Goal: Transaction & Acquisition: Purchase product/service

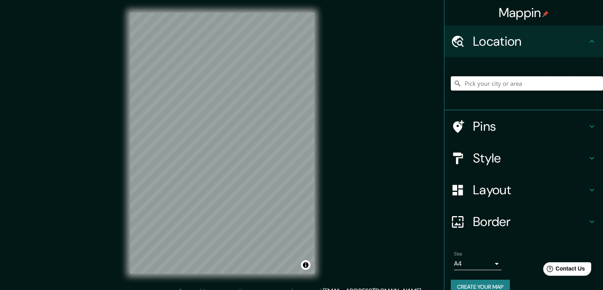
click at [569, 83] on input "Pick your city or area" at bounding box center [527, 83] width 152 height 14
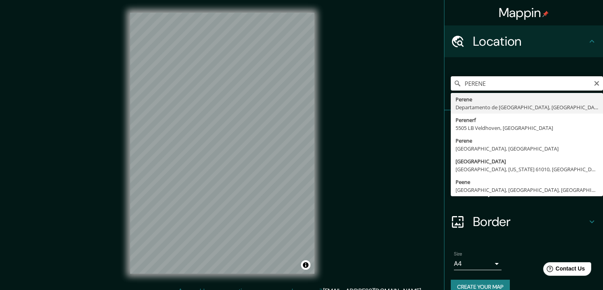
type input "Perene, [GEOGRAPHIC_DATA], [GEOGRAPHIC_DATA]"
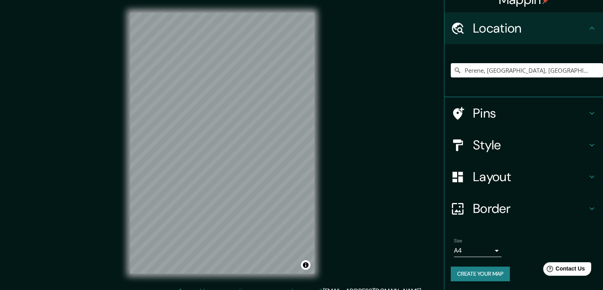
scroll to position [13, 0]
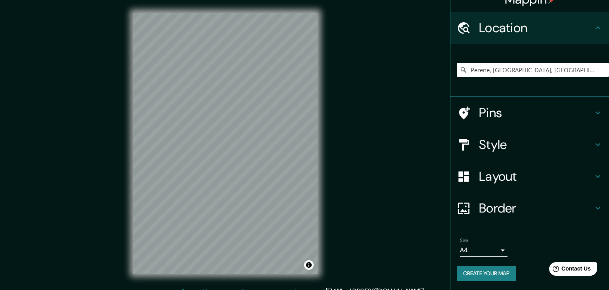
click at [482, 252] on body "Mappin Location [GEOGRAPHIC_DATA], [GEOGRAPHIC_DATA], [GEOGRAPHIC_DATA] Pins St…" at bounding box center [304, 145] width 609 height 290
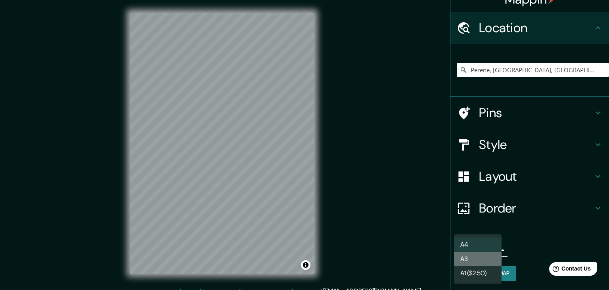
click at [481, 261] on li "A3" at bounding box center [478, 258] width 48 height 14
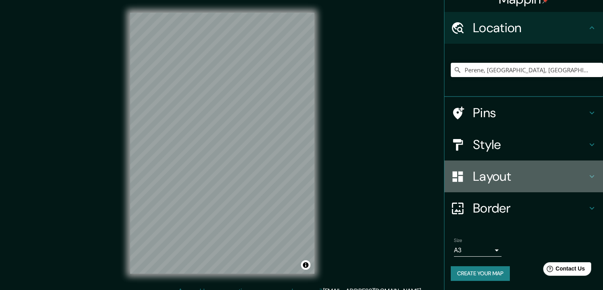
click at [521, 168] on div "Layout" at bounding box center [524, 176] width 159 height 32
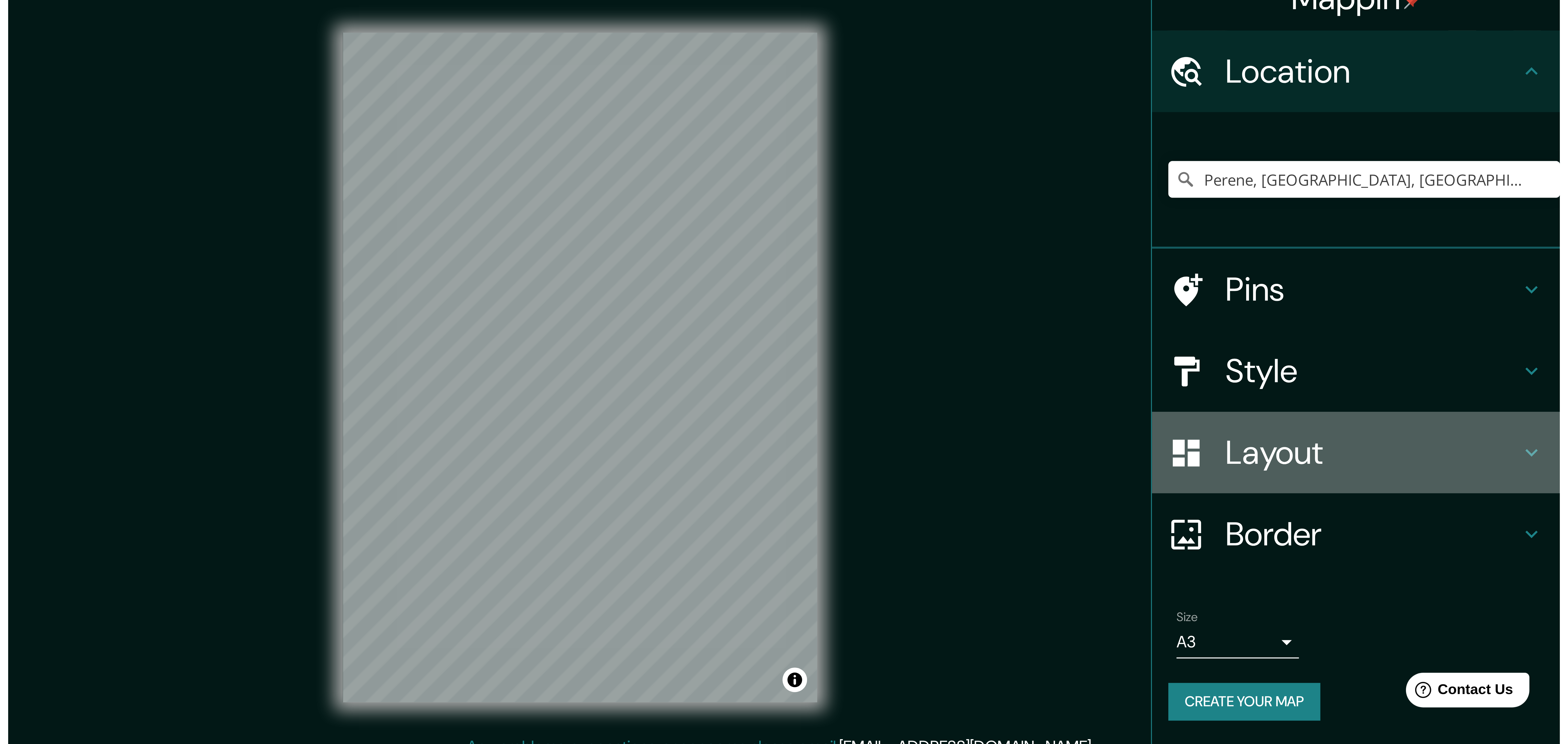
scroll to position [0, 0]
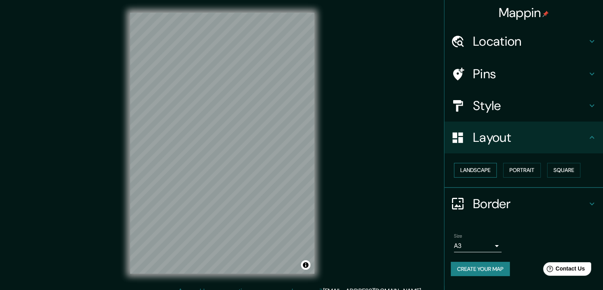
click at [494, 169] on button "Landscape" at bounding box center [475, 170] width 43 height 15
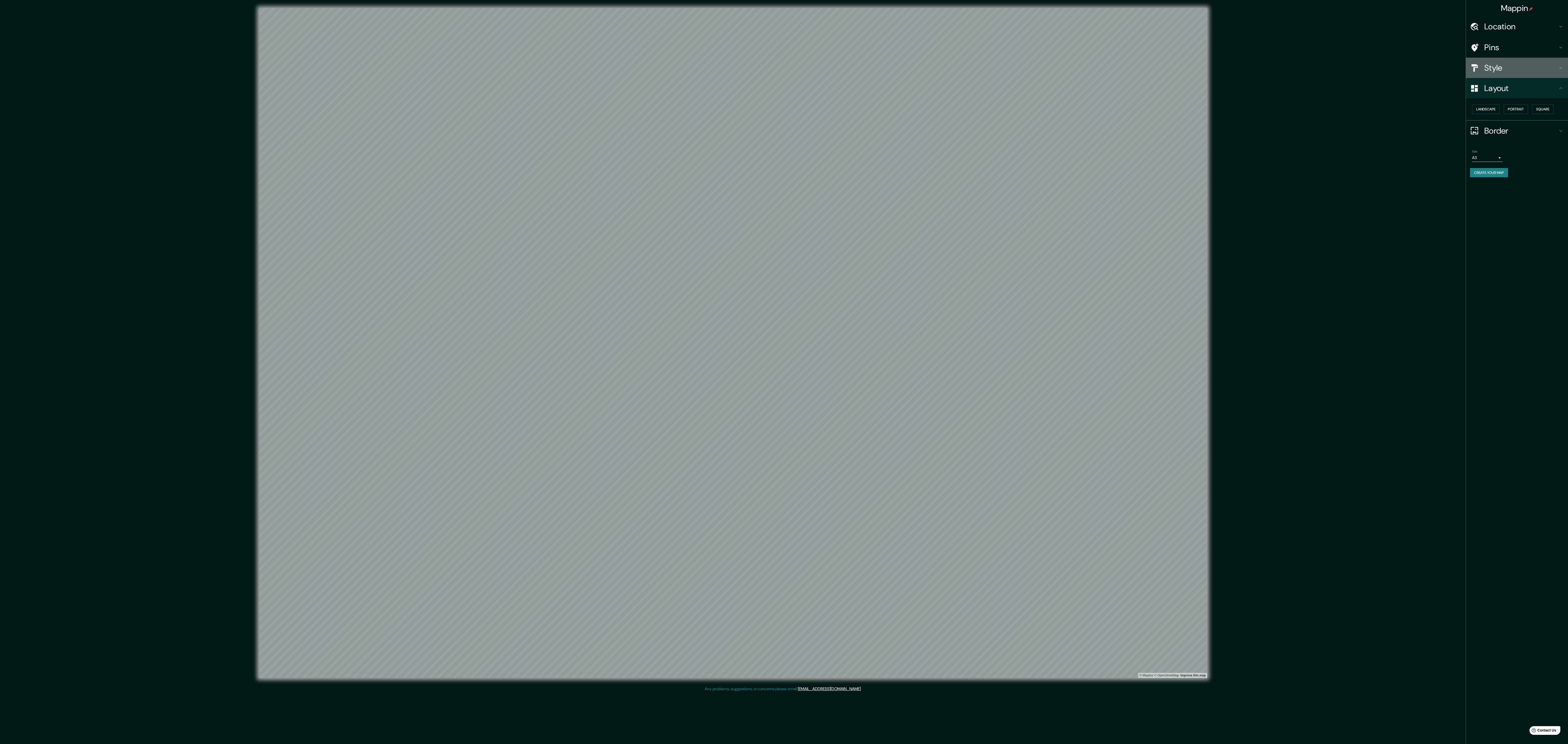
click at [392, 60] on div "Style" at bounding box center [1517, 68] width 102 height 21
click at [392, 134] on button "Satellite ($3)" at bounding box center [1488, 129] width 33 height 10
click at [392, 120] on button "Cartoon ($2)" at bounding box center [1509, 116] width 33 height 10
click at [392, 120] on button "Blue ($2)" at bounding box center [1542, 116] width 24 height 10
click at [392, 120] on button "Grey" at bounding box center [1480, 116] width 17 height 10
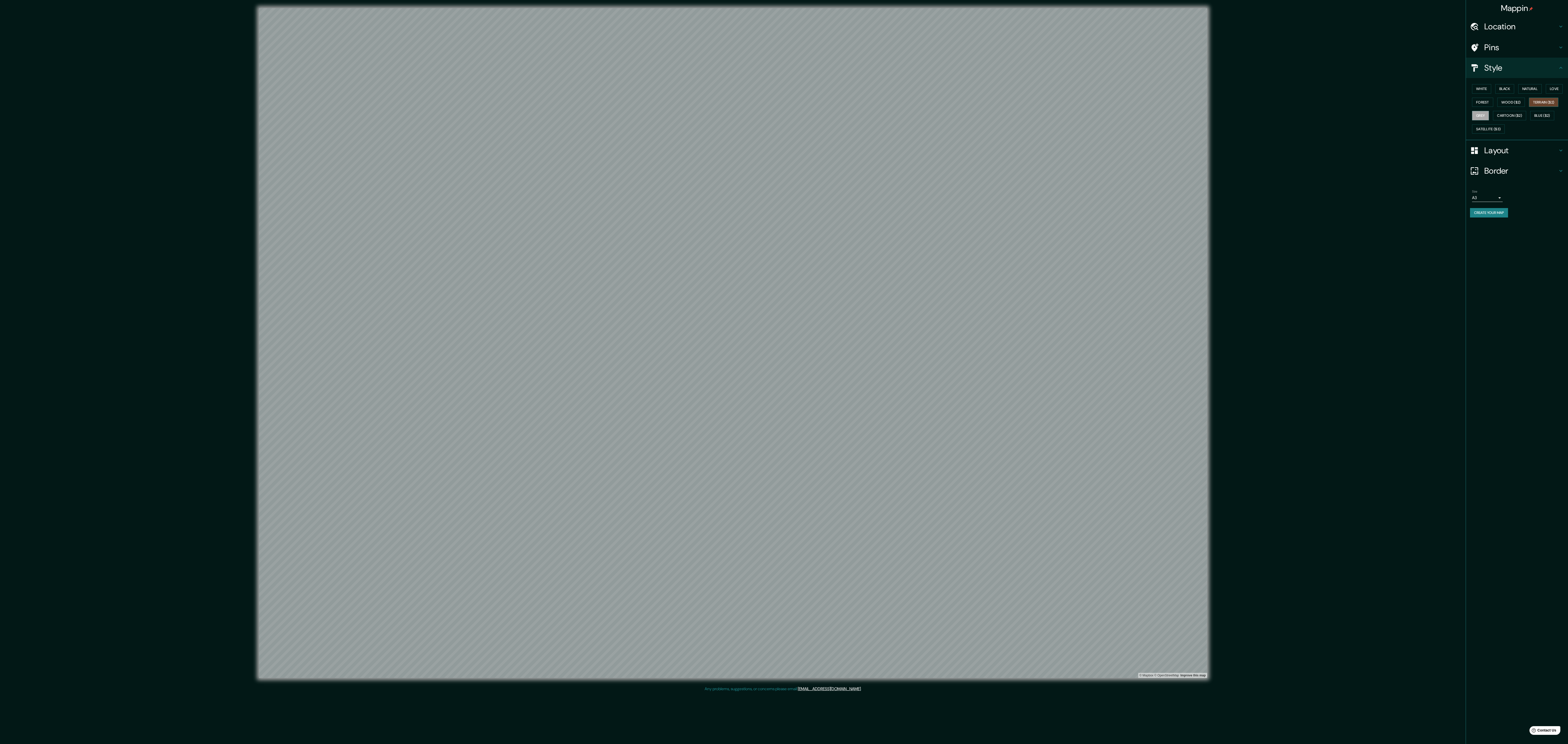
click at [392, 107] on button "Terrain ($2)" at bounding box center [1544, 102] width 30 height 10
click at [392, 106] on button "Forest" at bounding box center [1482, 102] width 21 height 10
click at [392, 104] on button "Wood ($2)" at bounding box center [1511, 102] width 28 height 10
click at [392, 94] on div "White Black Natural Love Forest Wood ($2) Terrain ($2) Grey Cartoon ($2) Blue (…" at bounding box center [1518, 109] width 98 height 53
drag, startPoint x: 1535, startPoint y: 89, endPoint x: 1539, endPoint y: 64, distance: 25.3
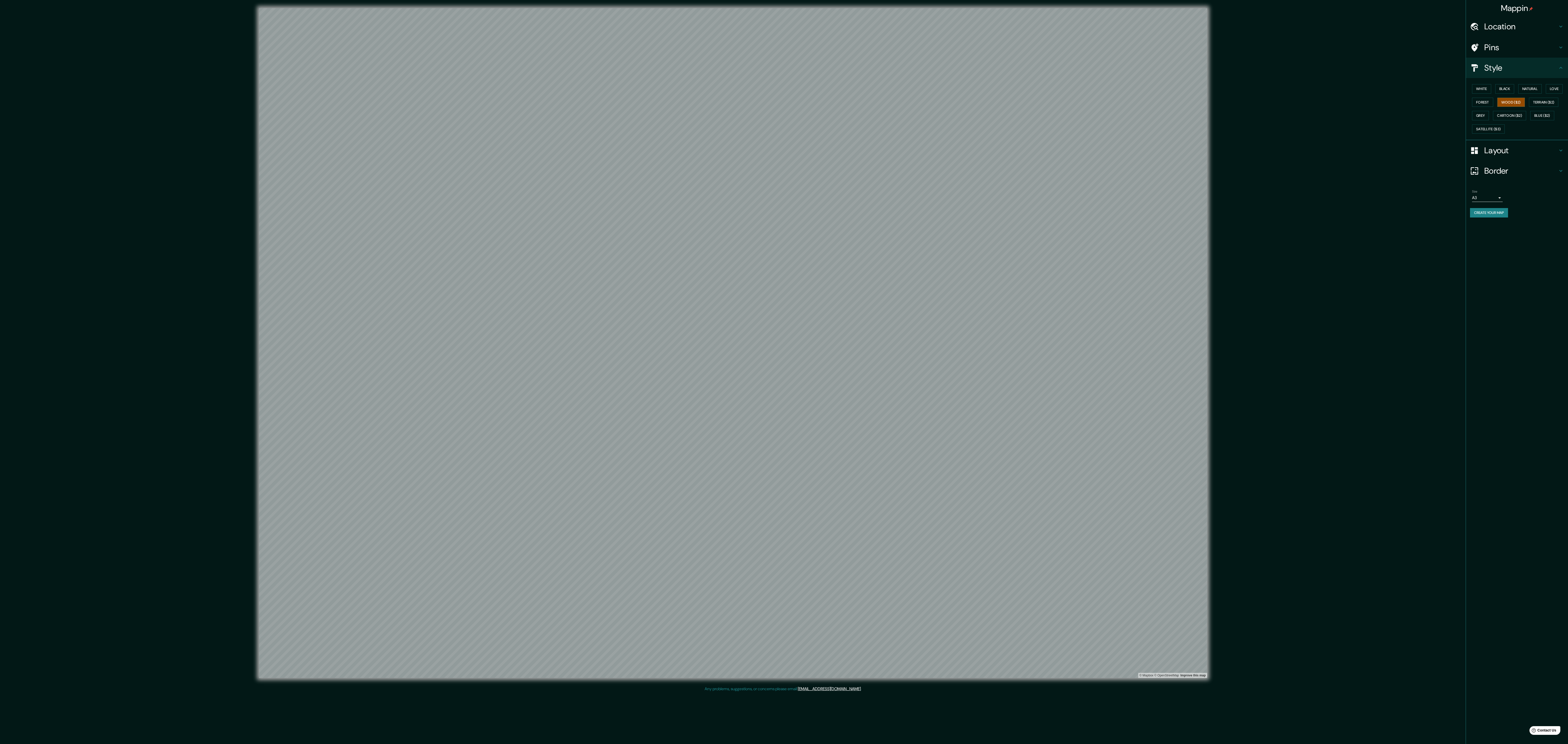
click at [392, 77] on ul "Location [GEOGRAPHIC_DATA], [GEOGRAPHIC_DATA], [GEOGRAPHIC_DATA] Pins Style Whi…" at bounding box center [1517, 120] width 102 height 207
drag, startPoint x: 1524, startPoint y: 84, endPoint x: 1527, endPoint y: 89, distance: 5.8
click at [392, 82] on div "White Black Natural Love Forest Wood ($2) Terrain ($2) Grey Cartoon ($2) Blue (…" at bounding box center [1518, 109] width 98 height 53
click at [392, 97] on div "White Black Natural Love Forest Wood ($2) Terrain ($2) Grey Cartoon ($2) Blue (…" at bounding box center [1518, 109] width 98 height 53
click at [392, 91] on button "Natural" at bounding box center [1529, 89] width 23 height 10
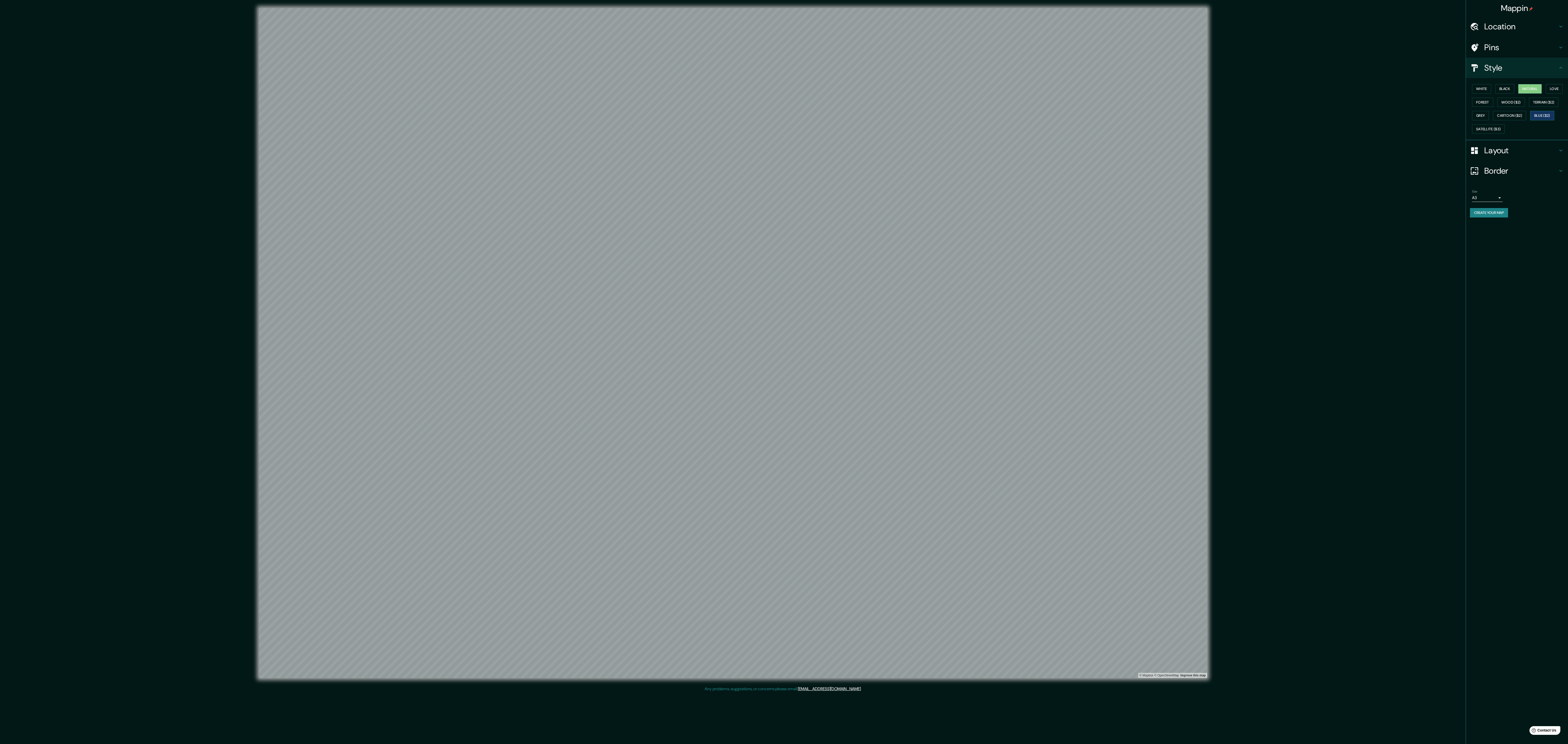
click at [392, 120] on button "Blue ($2)" at bounding box center [1542, 116] width 24 height 10
click at [392, 120] on button "Cartoon ($2)" at bounding box center [1509, 116] width 33 height 10
click at [392, 134] on button "Satellite ($3)" at bounding box center [1488, 129] width 33 height 10
drag, startPoint x: 1493, startPoint y: 118, endPoint x: 1493, endPoint y: 112, distance: 6.0
click at [392, 112] on div "White Black Natural Love Forest Wood ($2) Terrain ($2) Grey Cartoon ($2) Blue (…" at bounding box center [1518, 109] width 98 height 53
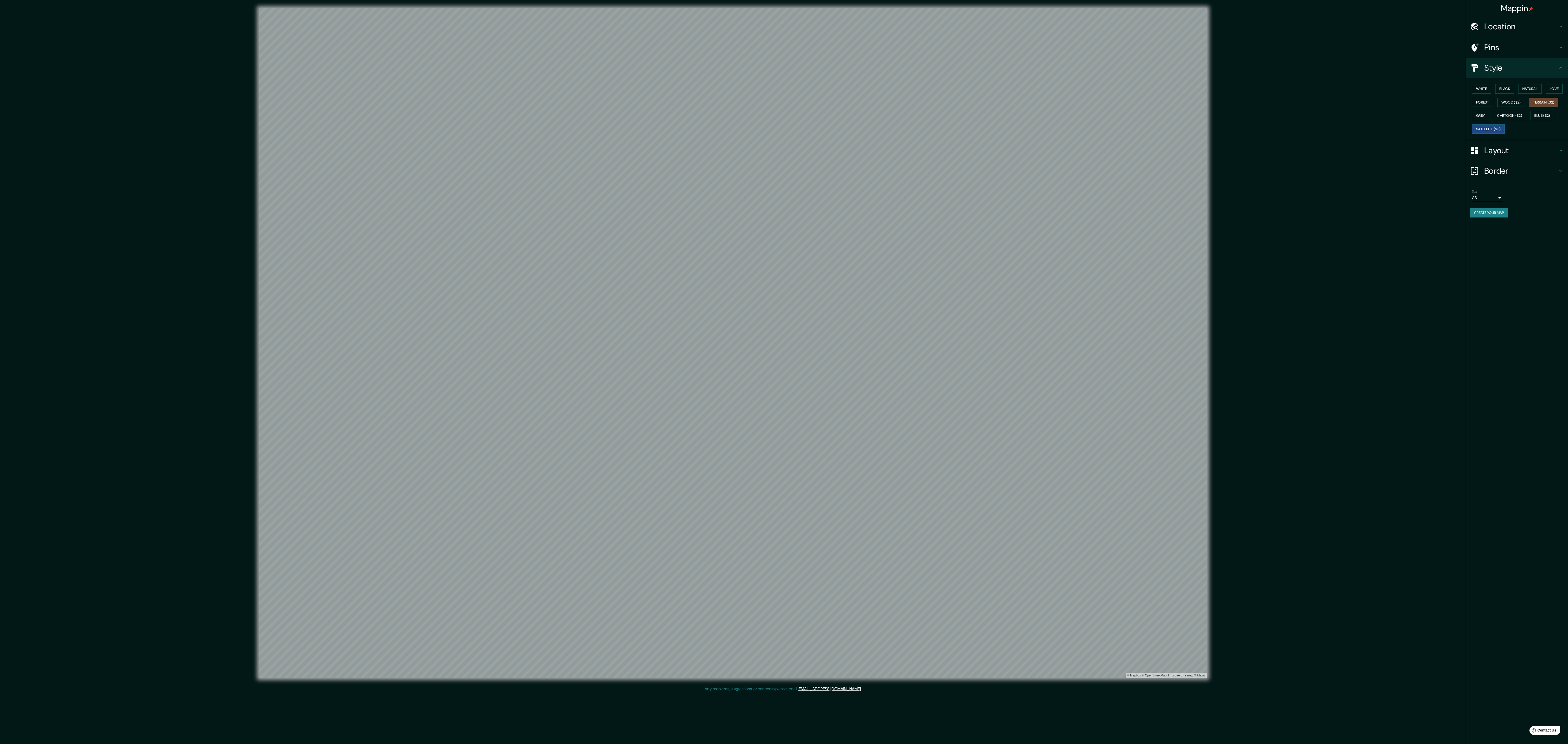
click at [392, 107] on button "Terrain ($2)" at bounding box center [1544, 102] width 30 height 10
click at [392, 120] on button "Grey" at bounding box center [1480, 116] width 17 height 10
click at [392, 91] on button "Natural" at bounding box center [1529, 89] width 23 height 10
click at [392, 120] on button "Grey" at bounding box center [1480, 116] width 17 height 10
click at [392, 87] on button "Natural" at bounding box center [1529, 89] width 23 height 10
